Goal: Find specific page/section: Find specific page/section

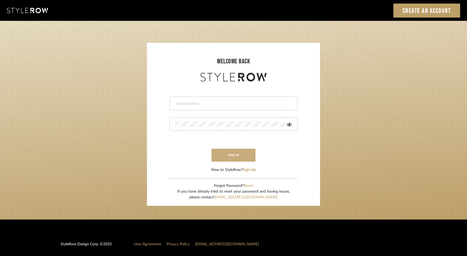
type input "[EMAIL_ADDRESS][DOMAIN_NAME]"
click at [237, 155] on button "sign in" at bounding box center [233, 155] width 44 height 13
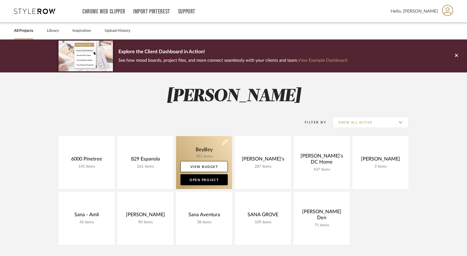
click at [197, 149] on link at bounding box center [204, 162] width 56 height 53
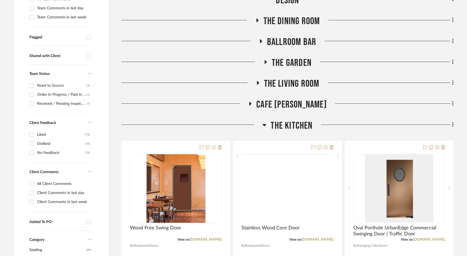
scroll to position [171, 0]
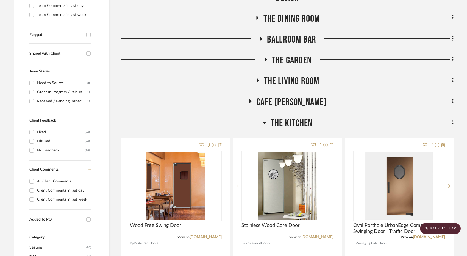
click at [288, 65] on span "The Garden" at bounding box center [291, 61] width 40 height 12
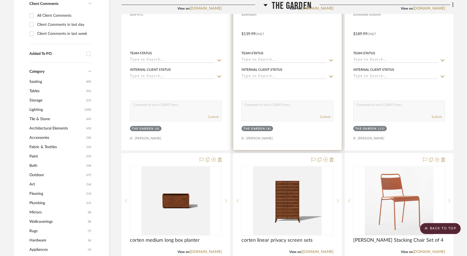
scroll to position [396, 0]
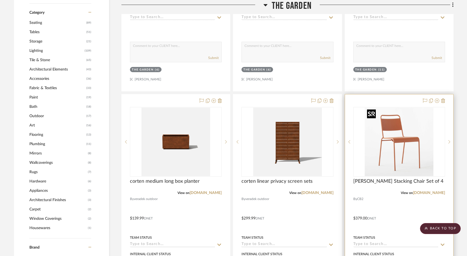
click at [408, 152] on img "0" at bounding box center [398, 142] width 69 height 69
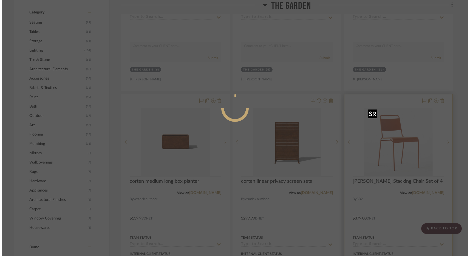
scroll to position [0, 0]
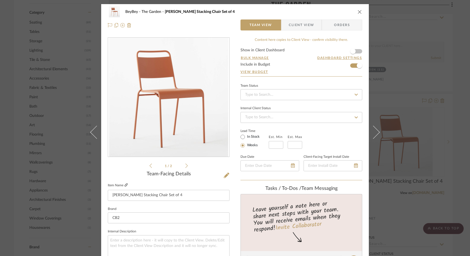
click at [125, 185] on icon at bounding box center [126, 184] width 3 height 3
